Goal: Task Accomplishment & Management: Manage account settings

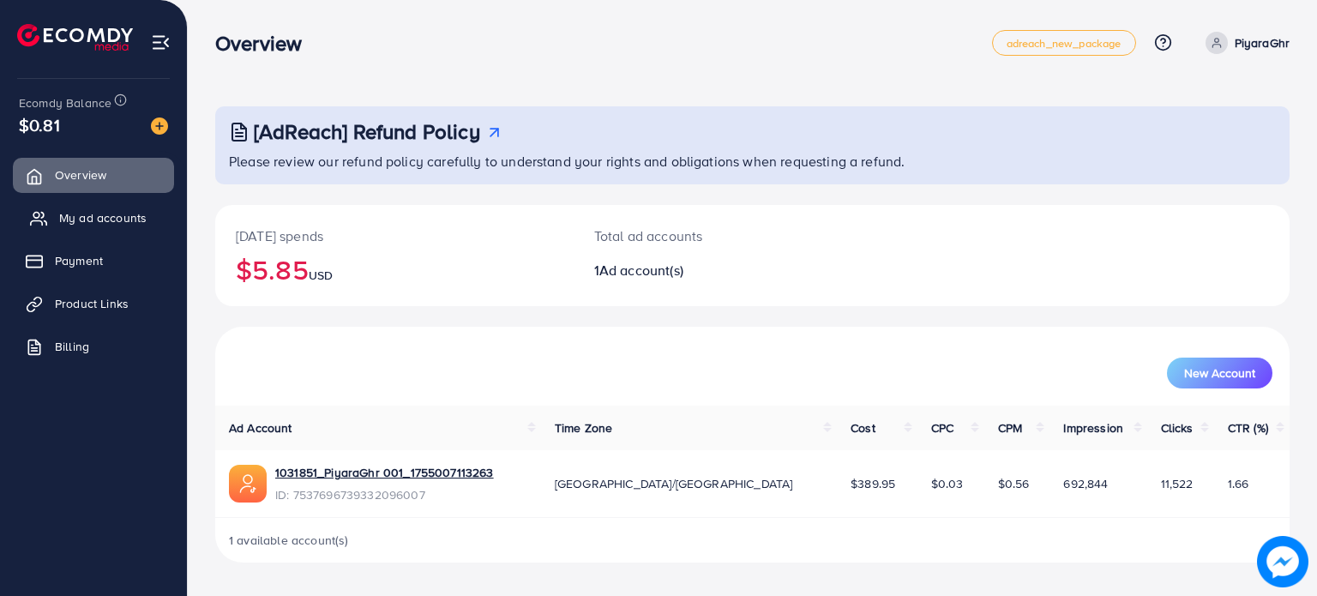
click at [117, 212] on span "My ad accounts" at bounding box center [102, 217] width 87 height 17
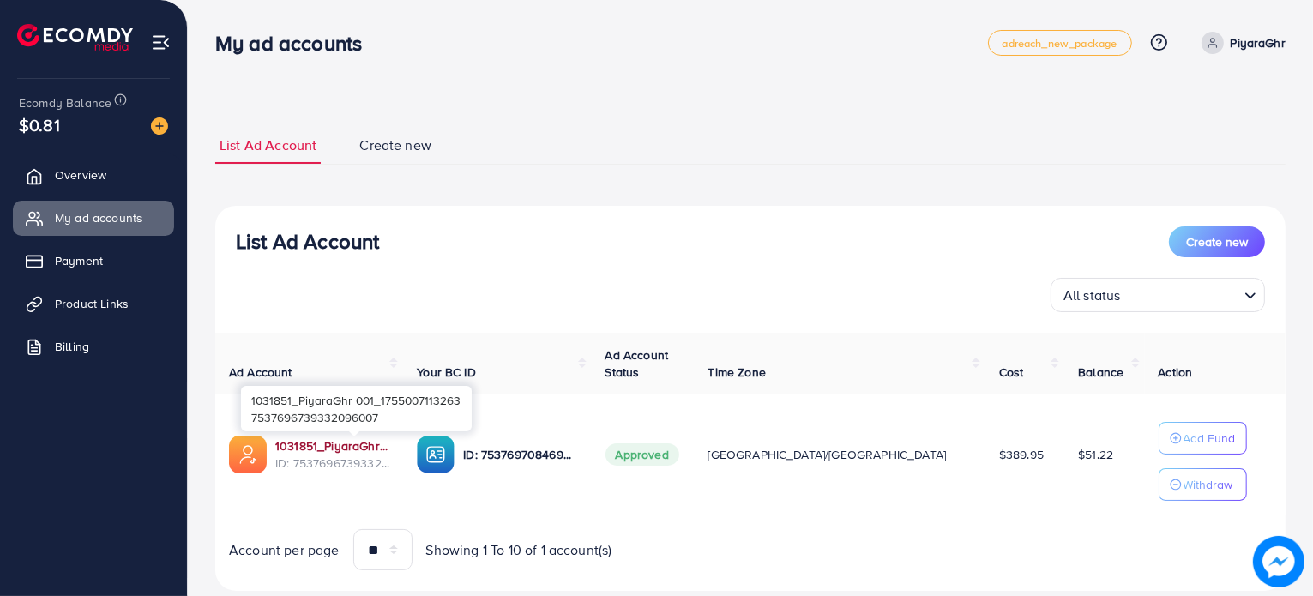
click at [343, 440] on link "1031851_PiyaraGhr 001_1755007113263" at bounding box center [332, 445] width 114 height 17
